Goal: Task Accomplishment & Management: Manage account settings

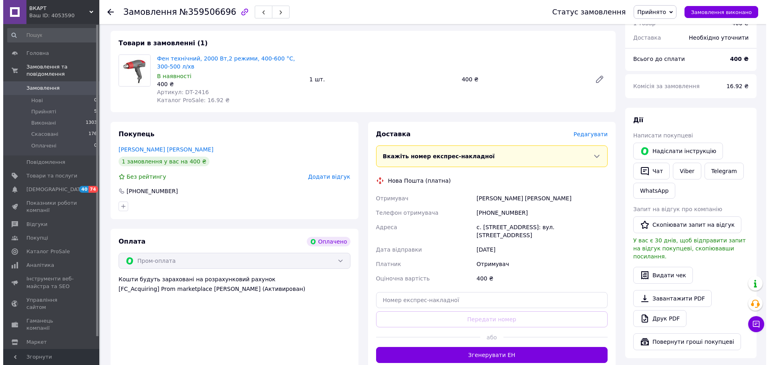
scroll to position [80, 0]
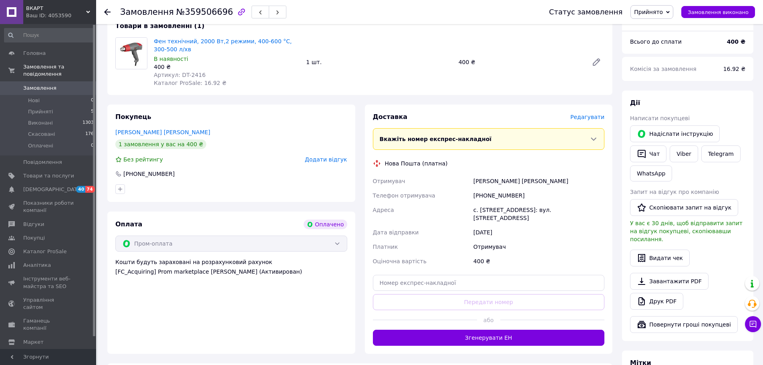
click at [484, 329] on button "Згенерувати ЕН" at bounding box center [489, 337] width 232 height 16
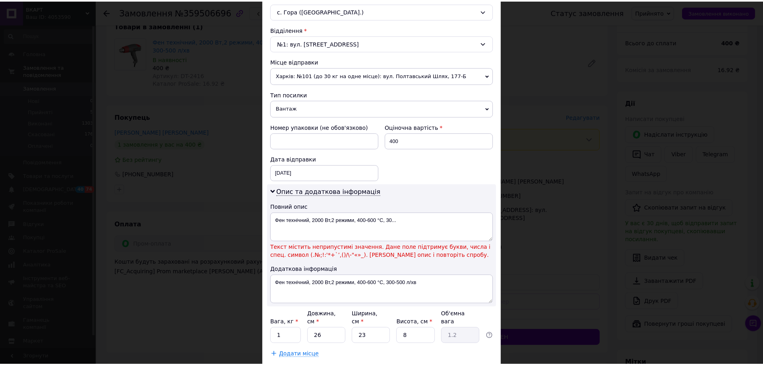
scroll to position [240, 0]
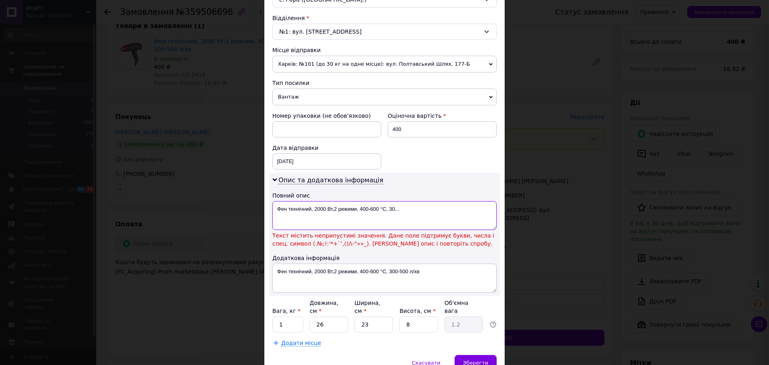
click at [381, 208] on textarea "Фен технiчний, 2000 Вт,2 режими, 400-600 °C, 30..." at bounding box center [384, 215] width 224 height 29
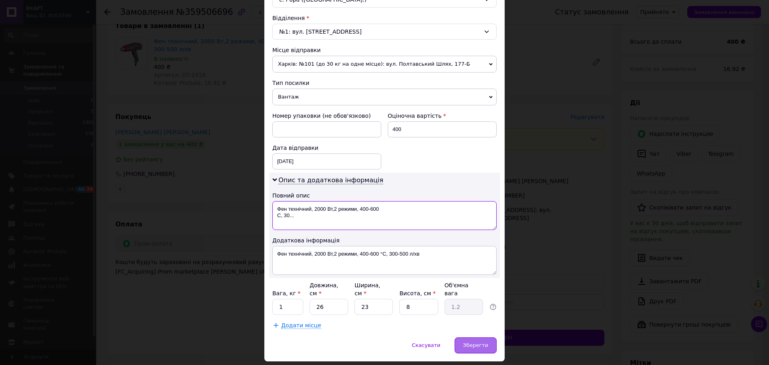
type textarea "Фен технiчний, 2000 Вт,2 режими, 400-600 C, 30..."
click at [471, 342] on span "Зберегти" at bounding box center [475, 345] width 25 height 6
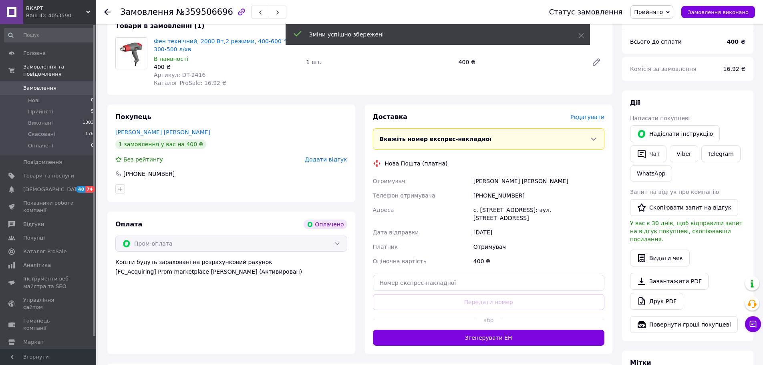
click at [496, 329] on button "Згенерувати ЕН" at bounding box center [489, 337] width 232 height 16
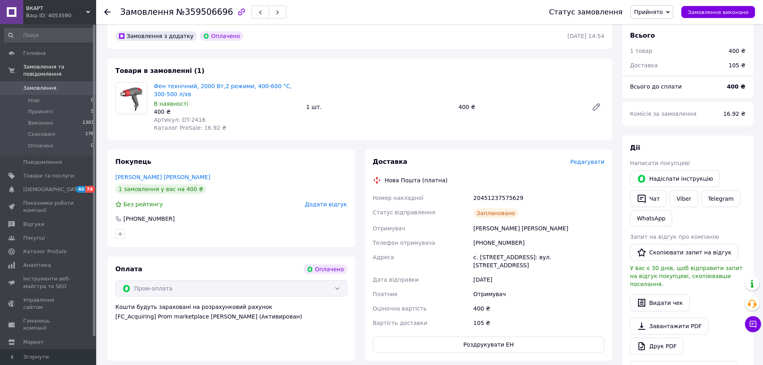
scroll to position [0, 0]
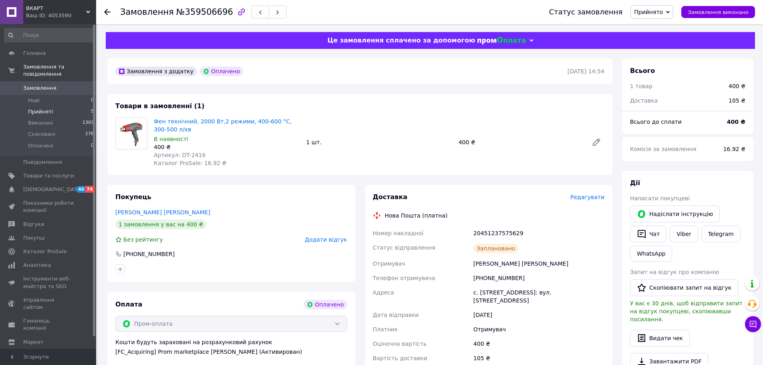
click at [51, 106] on li "Прийняті 5" at bounding box center [49, 111] width 98 height 11
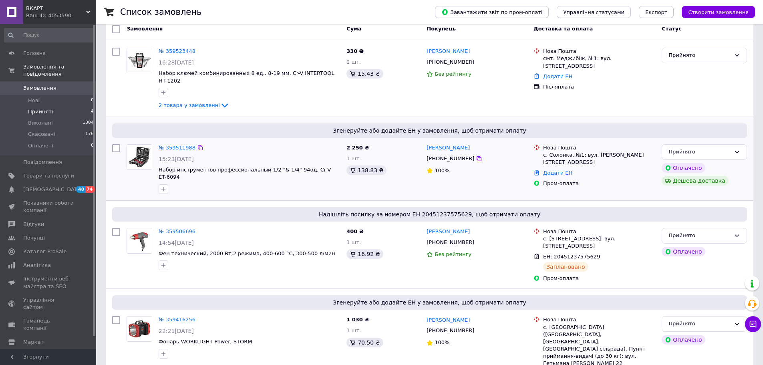
scroll to position [110, 0]
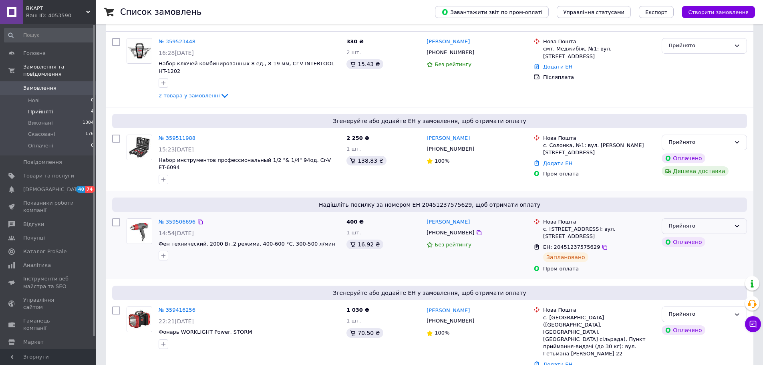
click at [696, 222] on div "Прийнято" at bounding box center [699, 226] width 62 height 8
click at [696, 235] on li "Виконано" at bounding box center [704, 242] width 84 height 15
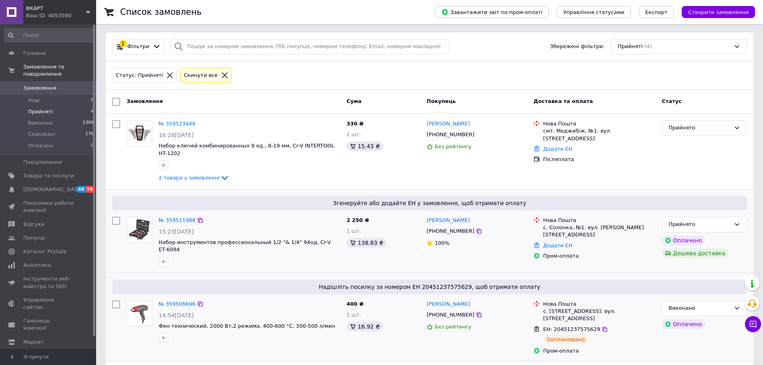
scroll to position [80, 0]
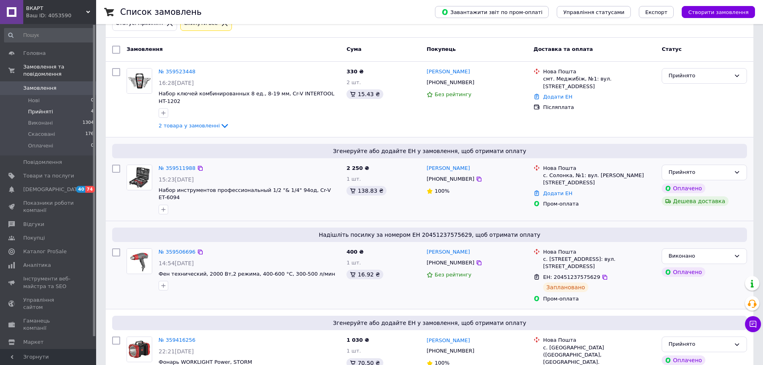
click at [143, 172] on img at bounding box center [139, 177] width 25 height 25
